Goal: Information Seeking & Learning: Learn about a topic

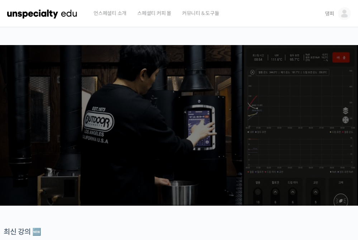
click at [340, 15] on img at bounding box center [344, 13] width 13 height 13
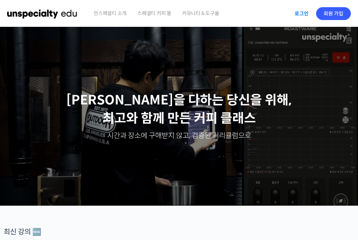
click at [298, 18] on link "로그인" at bounding box center [301, 13] width 23 height 16
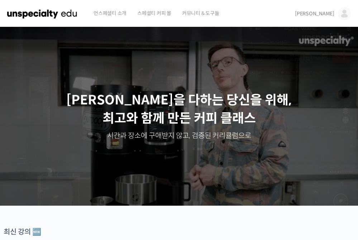
click at [340, 15] on img at bounding box center [344, 13] width 13 height 13
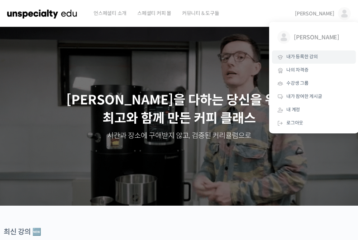
click at [309, 61] on link "내가 등록한 강의" at bounding box center [314, 56] width 84 height 13
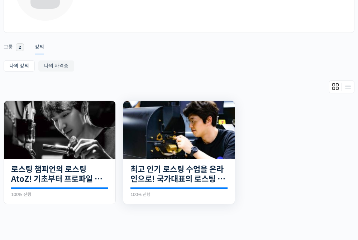
scroll to position [83, 0]
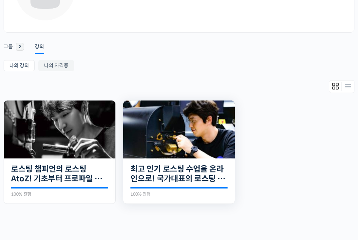
click at [184, 139] on img at bounding box center [178, 130] width 111 height 58
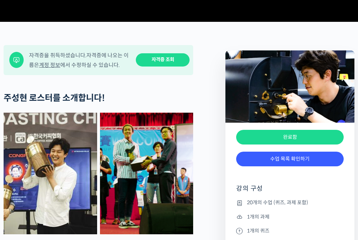
scroll to position [226, 0]
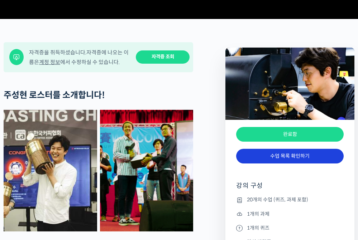
click at [281, 164] on link "수업 목록 확인하기" at bounding box center [289, 156] width 107 height 15
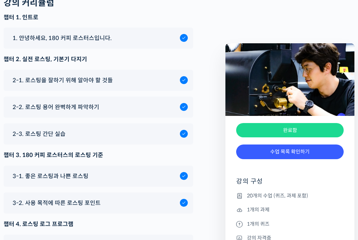
scroll to position [3340, 0]
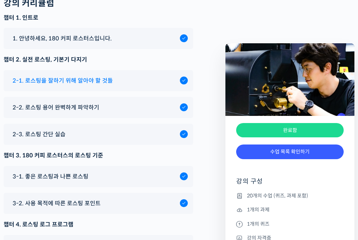
click at [87, 86] on span "2-1. 로스팅을 잘하기 위해 알아야 할 것들" at bounding box center [63, 81] width 100 height 10
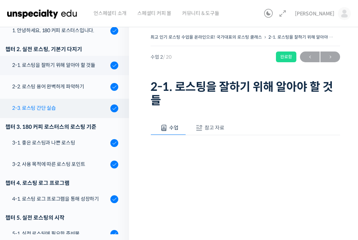
scroll to position [126, 0]
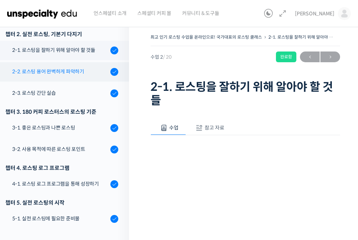
click at [64, 66] on link "2-2. 로스팅 용어 완벽하게 파악하기" at bounding box center [62, 71] width 132 height 19
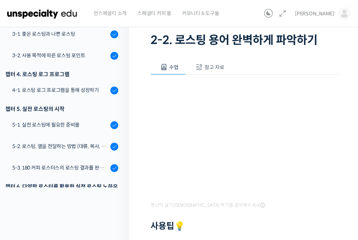
scroll to position [188, 0]
